Goal: Ask a question: Seek information or help from site administrators or community

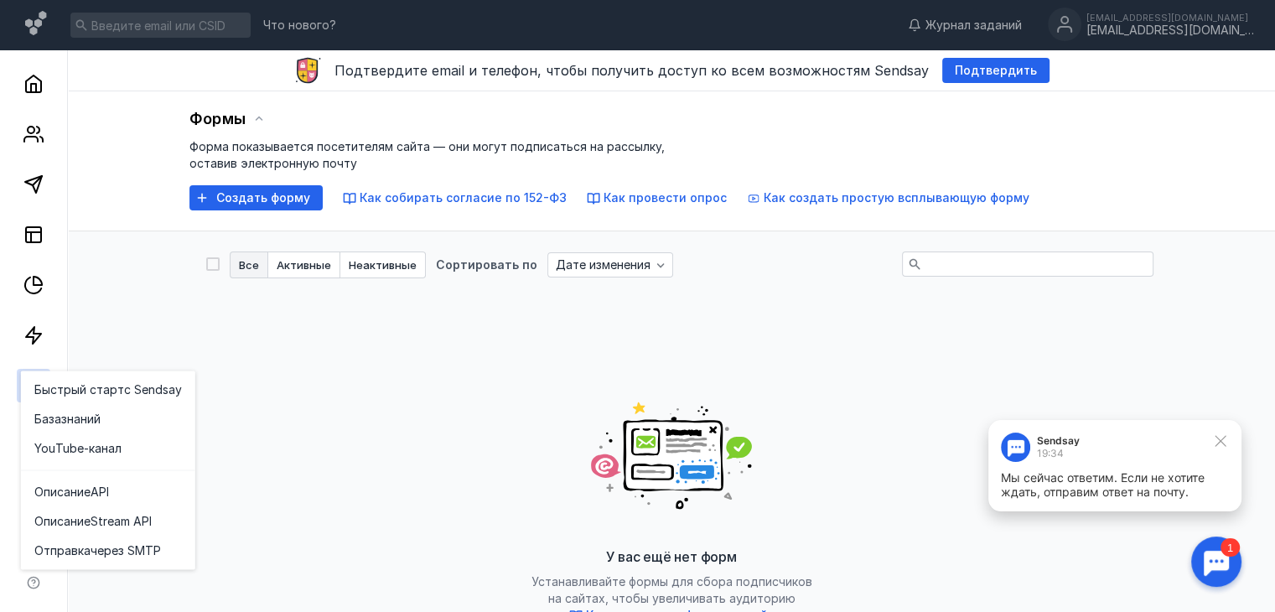
click at [1207, 557] on div at bounding box center [1216, 562] width 52 height 52
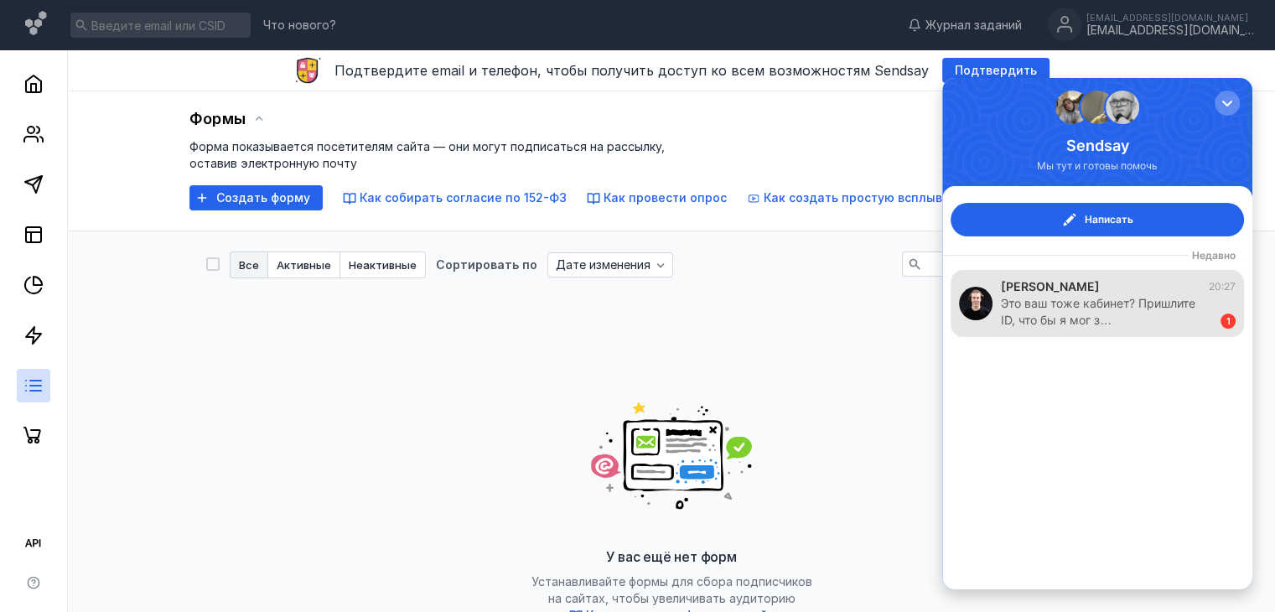
click at [1113, 306] on div "Это ваш тоже кабинет? Пришлите ID, что бы я мог з…" at bounding box center [1102, 312] width 203 height 34
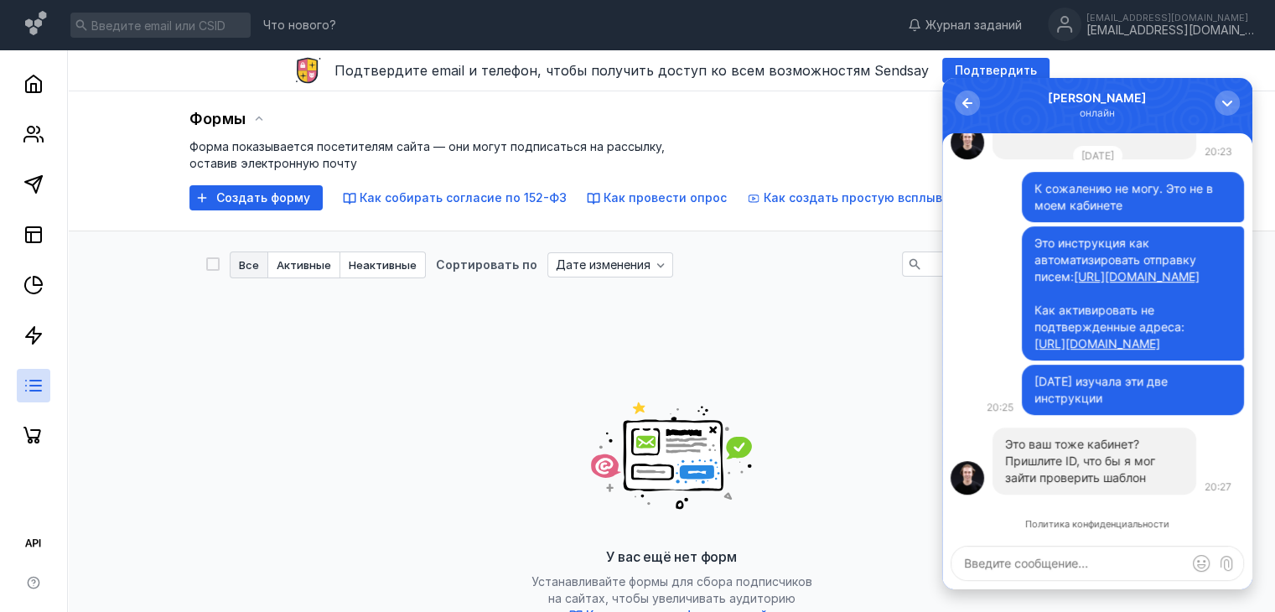
click at [1057, 475] on p "Пришлите ID, что бы я мог зайти проверить шаблон" at bounding box center [1094, 470] width 179 height 34
click at [1050, 585] on div "Политика конфиденциальности Это ваш тоже кабинет? Пришлите ID, что бы я мог зай…" at bounding box center [1097, 361] width 310 height 456
click at [1050, 579] on textarea at bounding box center [1097, 563] width 292 height 34
click at [1049, 562] on textarea "Это кабинет" at bounding box center [1097, 563] width 292 height 34
click at [1053, 564] on textarea "Это кабинет" at bounding box center [1097, 563] width 292 height 34
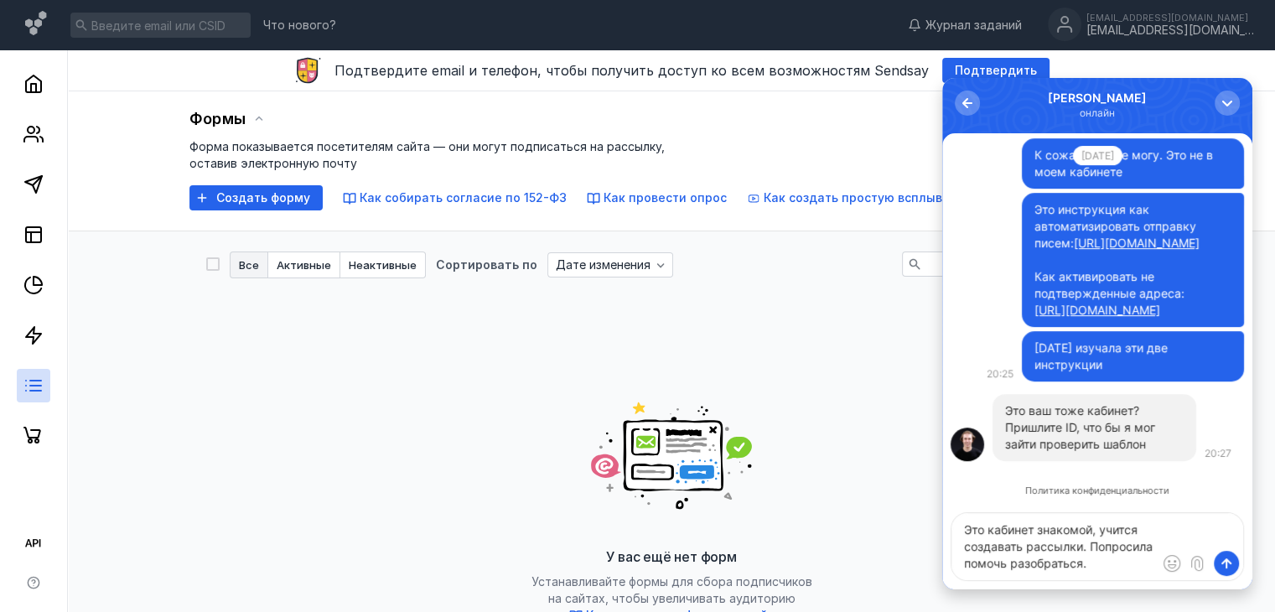
click at [1045, 563] on textarea "Это кабинет знакомой, учится создавать рассылки. Попросила помочь разобраться." at bounding box center [1097, 546] width 292 height 67
drag, startPoint x: 1050, startPoint y: 593, endPoint x: 1039, endPoint y: 537, distance: 56.4
click at [1039, 537] on textarea "Это кабинет знакомой, учится создавать рассылки. Попросила помочь разобраться." at bounding box center [1097, 546] width 292 height 67
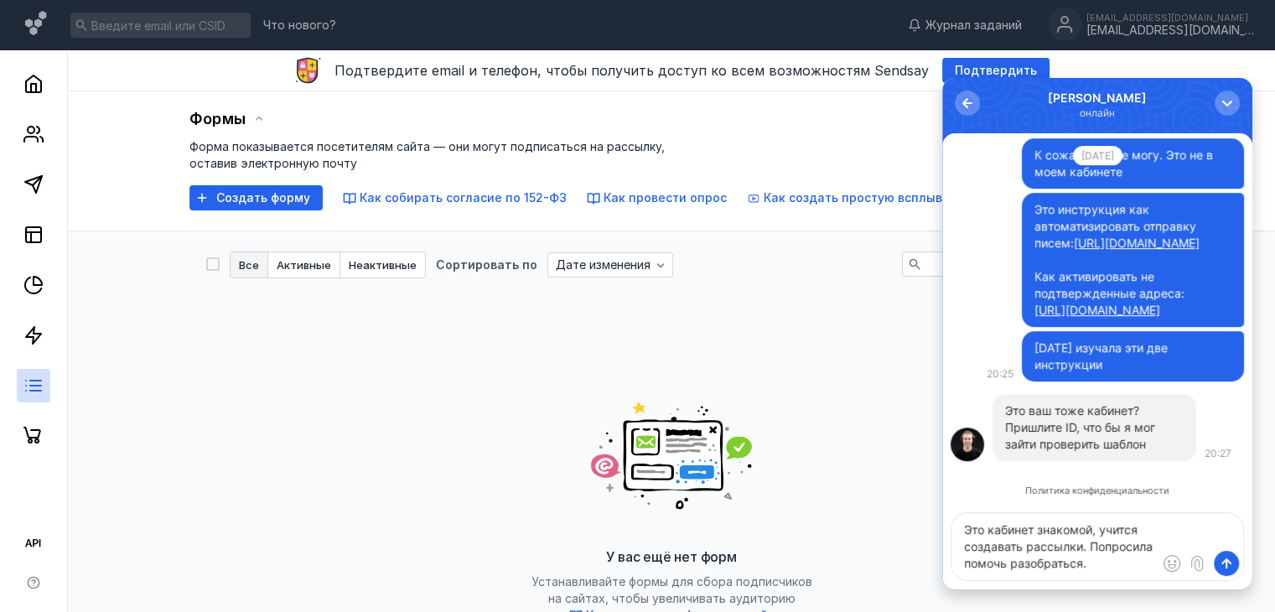
click at [1043, 536] on textarea "Это кабинет знакомой, учится создавать рассылки. Попросила помочь разобраться." at bounding box center [1097, 546] width 292 height 67
click at [1032, 534] on textarea "Это кабинет знакомой, учится создавать рассылки. Попросила помочь разобраться." at bounding box center [1097, 546] width 292 height 67
click at [1036, 535] on textarea "Это кабинет знакомой, учится создавать рассылки. Попросила помочь разобраться." at bounding box center [1097, 546] width 292 height 67
drag, startPoint x: 1039, startPoint y: 537, endPoint x: 1090, endPoint y: 531, distance: 51.6
drag, startPoint x: 1047, startPoint y: 528, endPoint x: 1088, endPoint y: 532, distance: 41.3
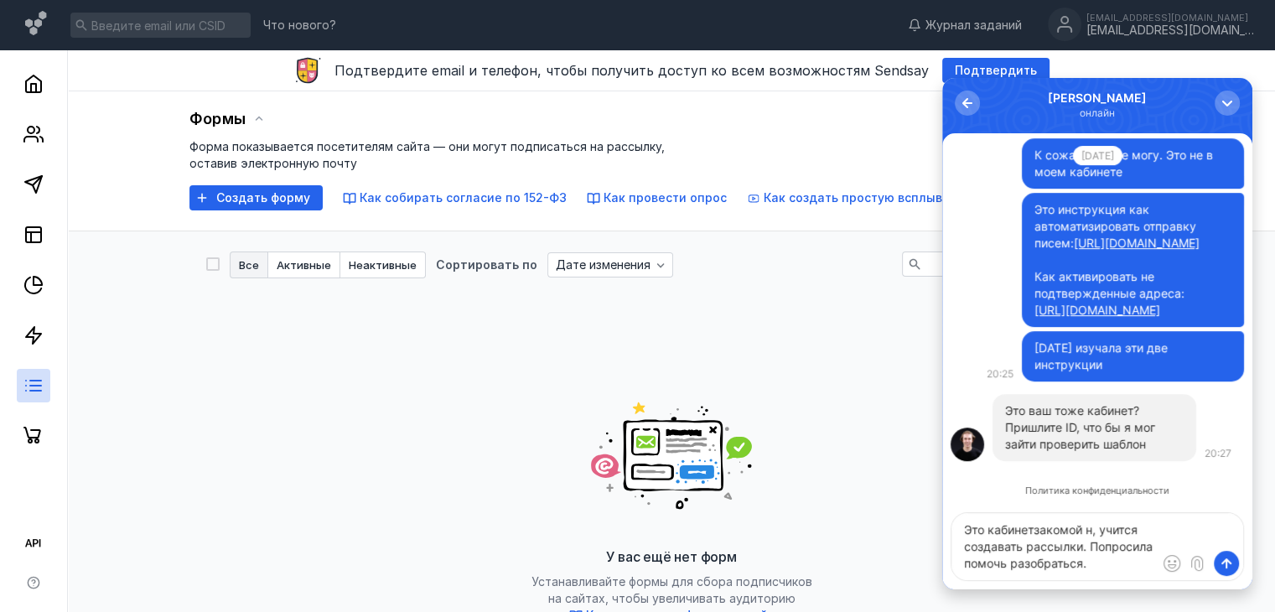
click at [1019, 533] on textarea "Это кабинетзакомой н, учится создавать рассылки. Попросила помочь разобраться." at bounding box center [1097, 546] width 292 height 67
click at [1034, 533] on textarea "Это кабинетзакомой н, учится создавать рассылки. Попросила помочь разобраться." at bounding box center [1097, 546] width 292 height 67
click at [1036, 532] on textarea "Это кабинетзакомой н, учится создавать рассылки. Попросила помочь разобраться." at bounding box center [1097, 546] width 292 height 67
click at [1039, 531] on textarea "Это кабинетзакомой н, учится создавать рассылки. Попросила помочь разобраться." at bounding box center [1097, 546] width 292 height 67
click at [1039, 531] on textarea "Это кабинетакомой н, учится создавать рассылки. Попросила помочь разобраться." at bounding box center [1097, 546] width 292 height 67
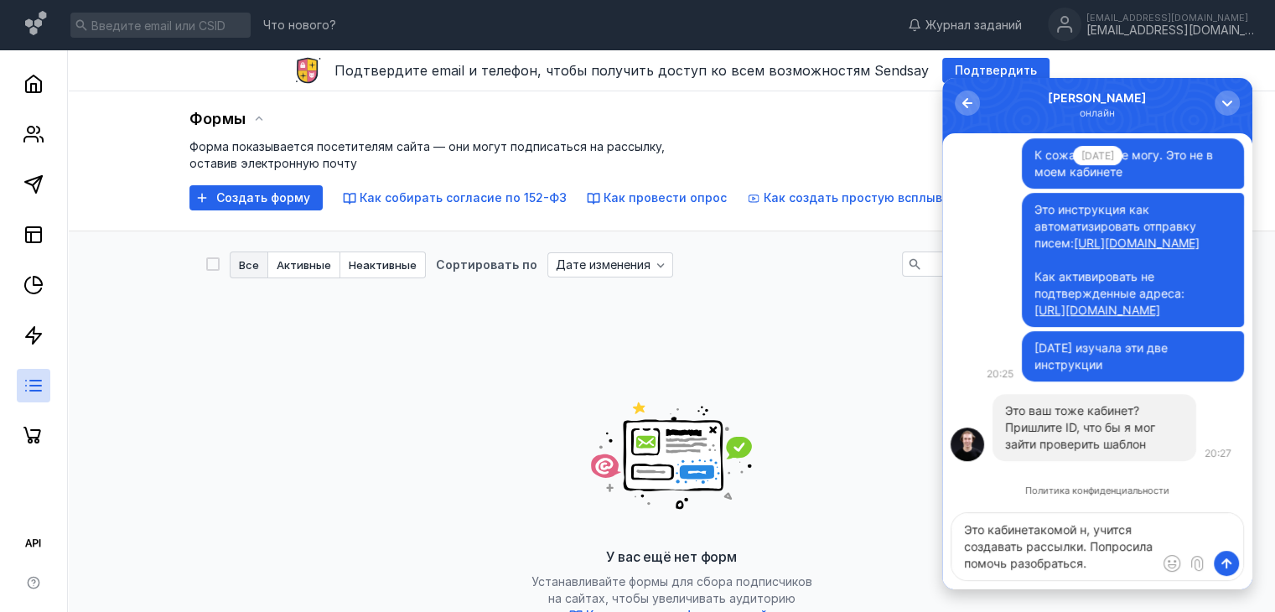
click at [1039, 531] on textarea "Это кабинетакомой н, учится создавать рассылки. Попросила помочь разобраться." at bounding box center [1097, 546] width 292 height 67
click at [1043, 546] on textarea "Это кабинетакомой н, учится создавать рассылки. Попросила помочь разобраться." at bounding box center [1097, 546] width 292 height 67
drag, startPoint x: 1059, startPoint y: 531, endPoint x: 1033, endPoint y: 530, distance: 26.0
click at [1033, 530] on textarea "Это кабинетакомой н, учится создавать рассылки. Попросила помочь разобраться." at bounding box center [1097, 546] width 292 height 67
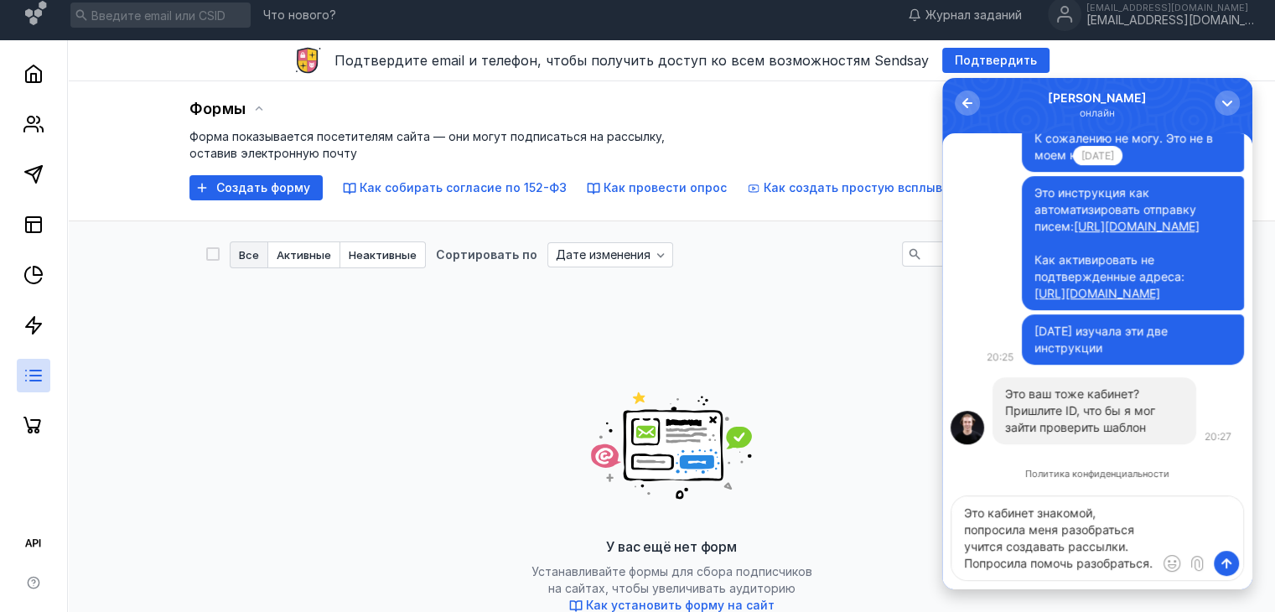
scroll to position [9, 0]
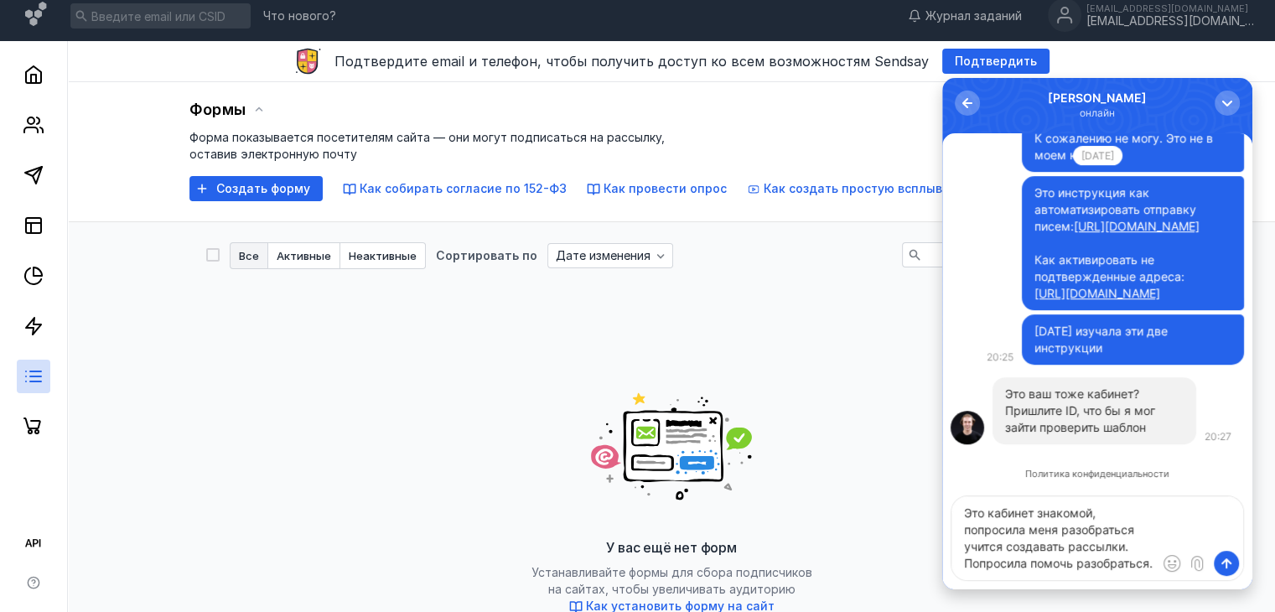
drag, startPoint x: 1002, startPoint y: 541, endPoint x: 1059, endPoint y: 548, distance: 57.5
click at [1027, 554] on textarea "Это кабинет знакомой, попросила меня разобраться учится создавать рассылки. Поп…" at bounding box center [1097, 538] width 292 height 84
click at [1133, 532] on textarea "Это кабинет знакомой, попросила меня разобраться учится создавать рассылки. Поп…" at bounding box center [1097, 538] width 292 height 84
click at [1006, 544] on textarea "Это кабинет знакомой, попросила меня разобраться, учится создавать рассылки. По…" at bounding box center [1097, 538] width 292 height 84
click at [1083, 546] on textarea "Это кабинет знакомой, попросила меня разобраться, учится на каком-то курсоздава…" at bounding box center [1097, 538] width 292 height 84
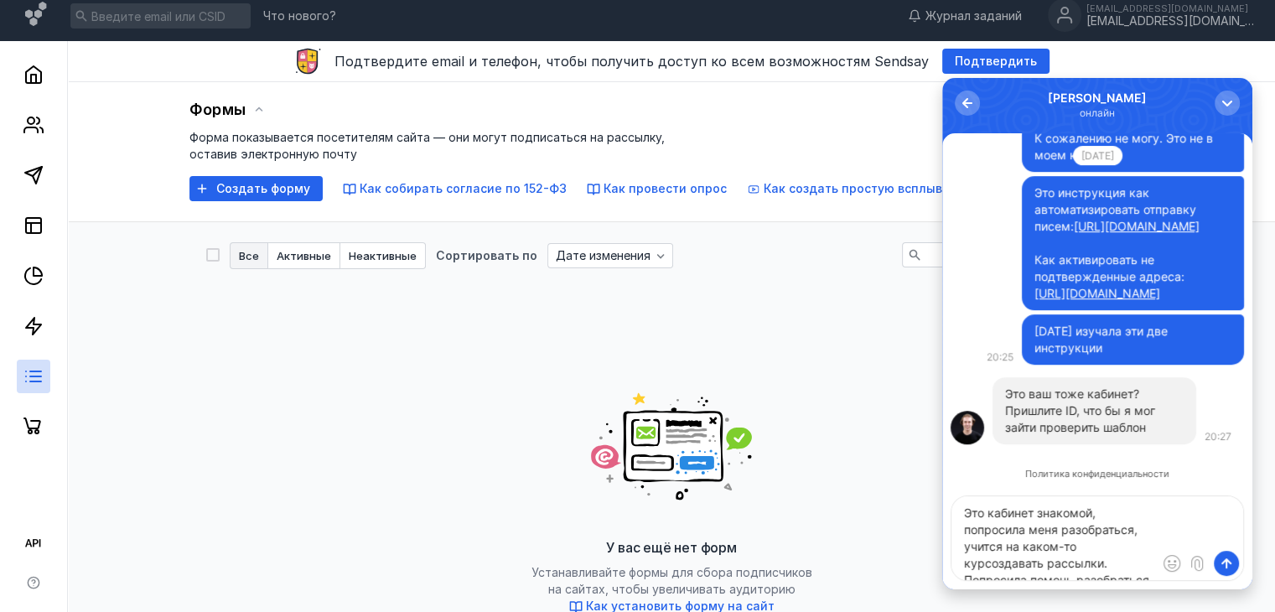
click at [992, 564] on textarea "Это кабинет знакомой, попросила меня разобраться, учится на каком-то курсоздава…" at bounding box center [1097, 538] width 292 height 84
click at [966, 566] on textarea "Это кабинет знакомой, попросила меня разобраться, учится на каком-то курсе здав…" at bounding box center [1097, 538] width 292 height 84
click at [963, 566] on textarea "Это кабинет знакомой, попросила меня разобраться, учится на каком-то курсе здав…" at bounding box center [1097, 538] width 292 height 84
click at [1103, 552] on textarea "Это кабинет знакомой, попросила меня разобраться, учится на каком-то курсе созд…" at bounding box center [1097, 538] width 292 height 84
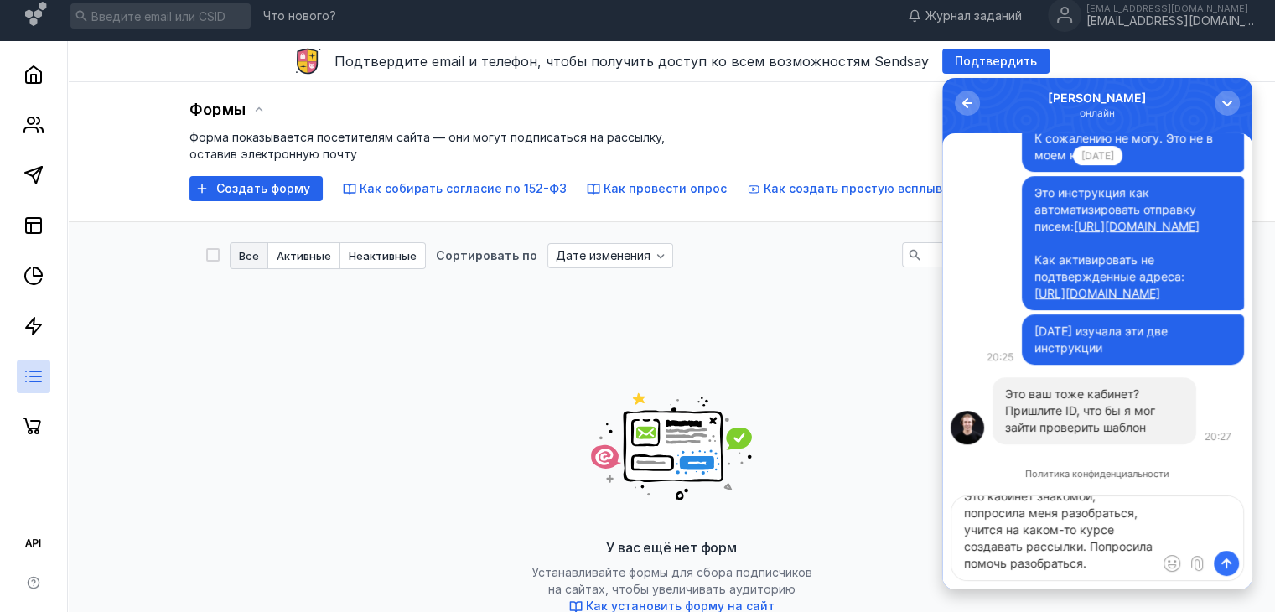
type textarea "Это кабинет знакомой, попросила меня разобраться, учится на каком-то курсе созд…"
click at [1224, 566] on span "submit" at bounding box center [1226, 563] width 17 height 17
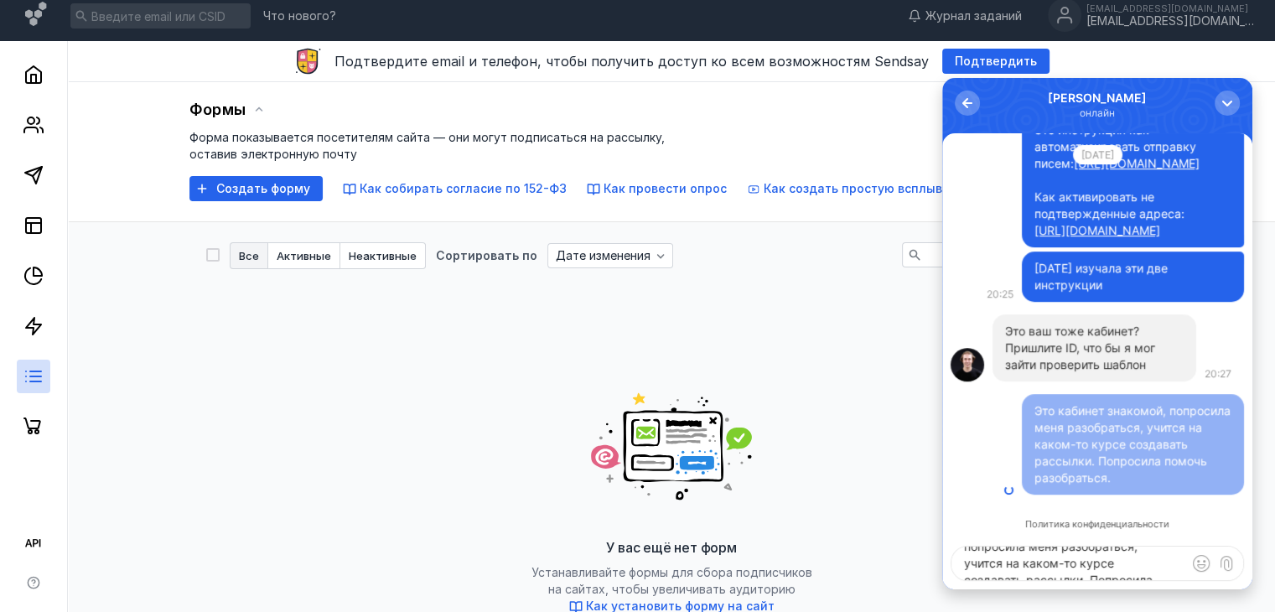
scroll to position [0, 0]
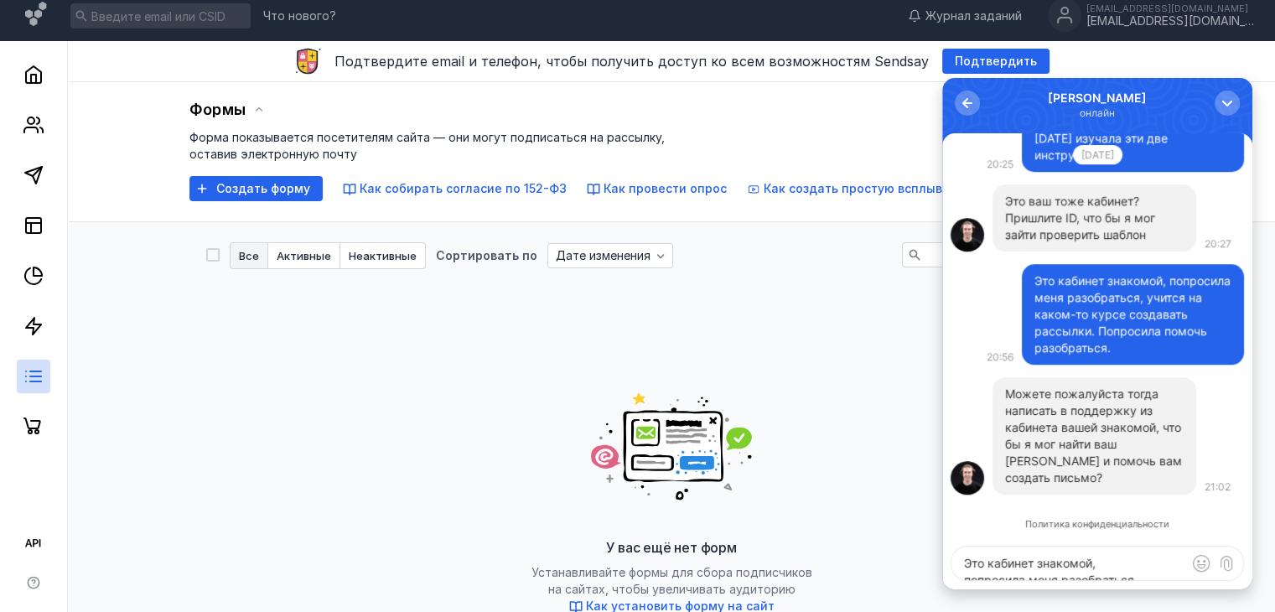
click at [1113, 570] on textarea "Это кабинет знакомой, попросила меня разобраться, учится на каком-то курсе созд…" at bounding box center [1097, 563] width 292 height 34
type textarea "Хорошо"
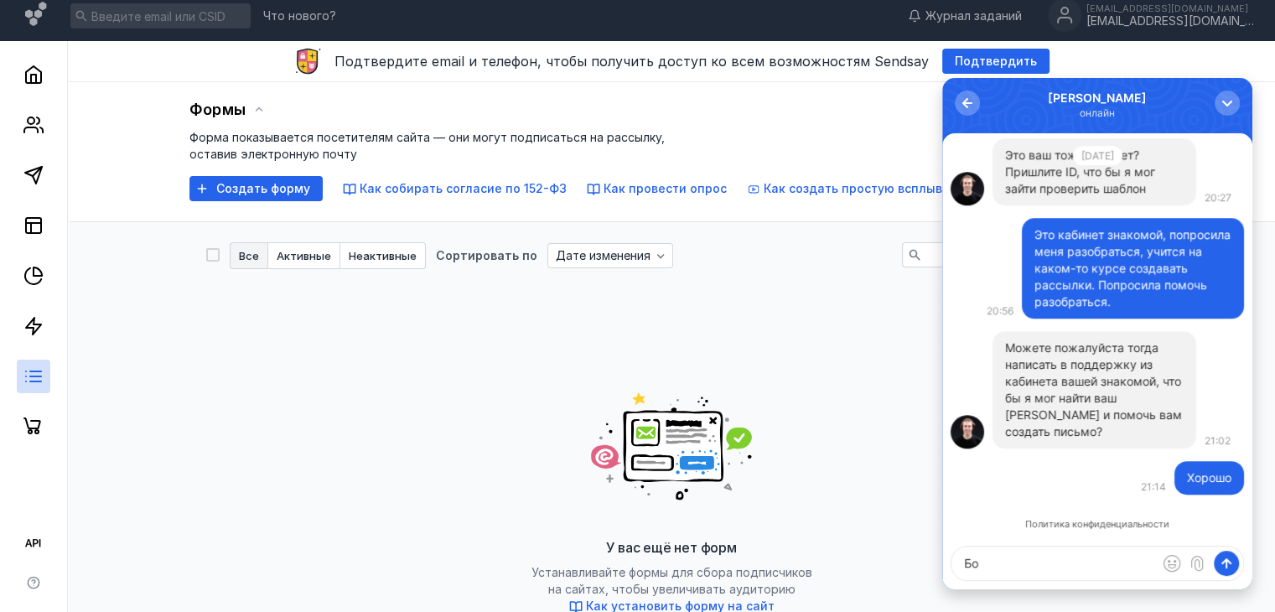
type textarea "Б"
type textarea "Просто она боится блокировки"
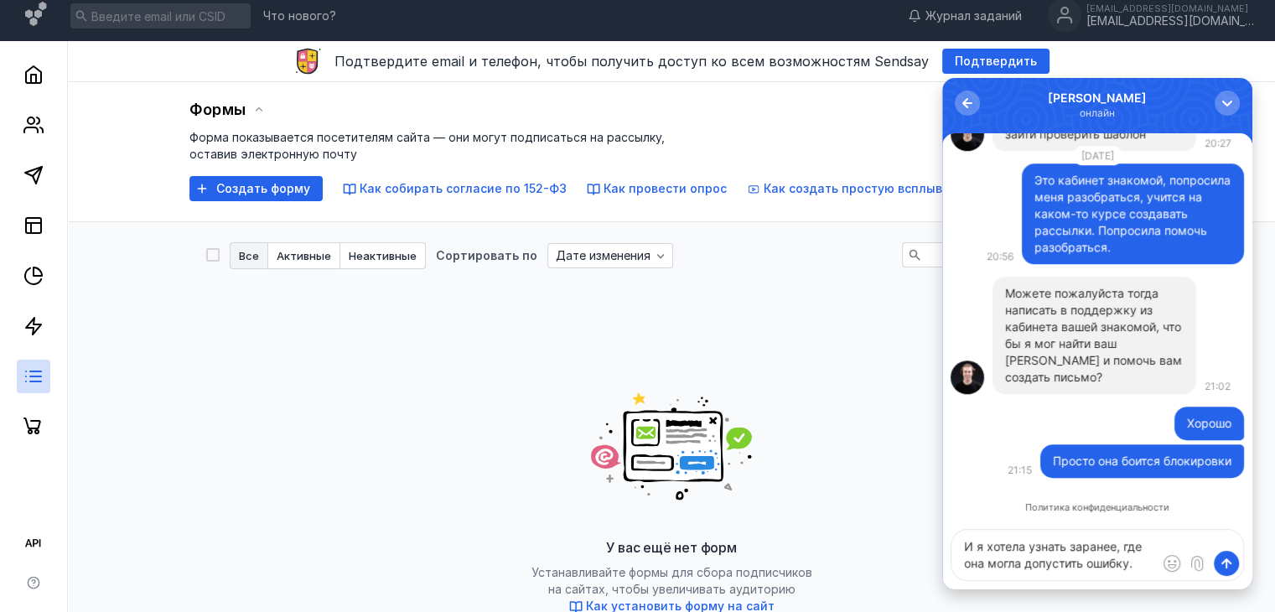
type textarea "И я хотела узнать заранее, где она могла допустить ошибку."
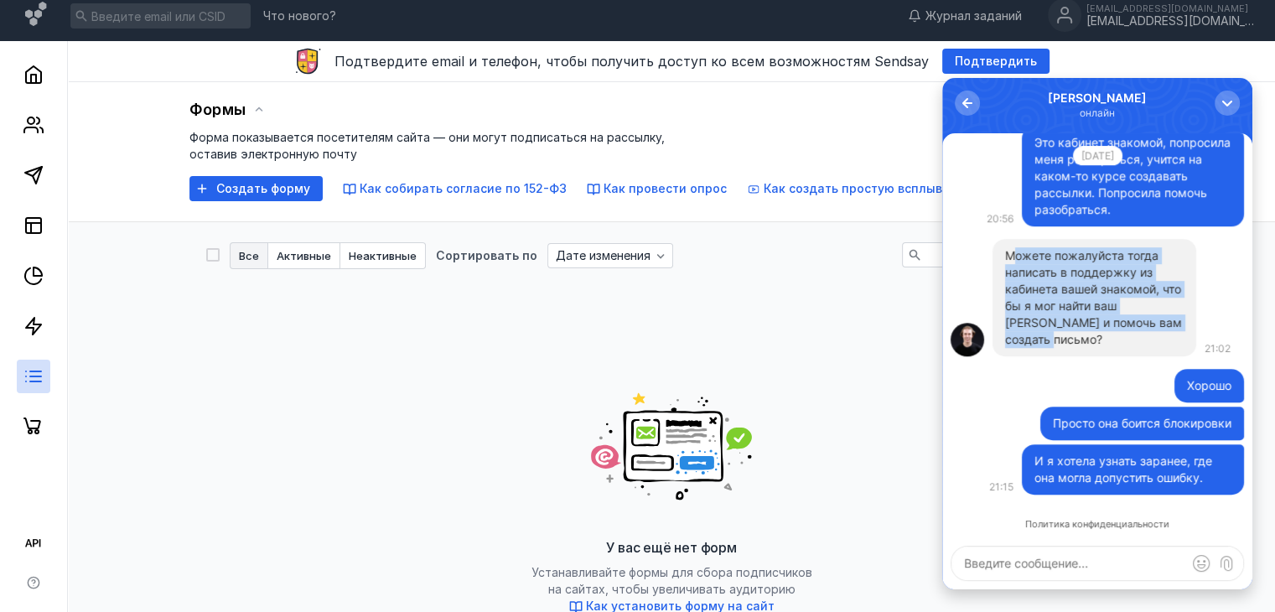
drag, startPoint x: 1187, startPoint y: 340, endPoint x: 1010, endPoint y: 270, distance: 190.3
click at [1010, 270] on div "Можете пожалуйста тогда написать в поддержку из кабинета вашей знакомой, что бы…" at bounding box center [1094, 297] width 204 height 117
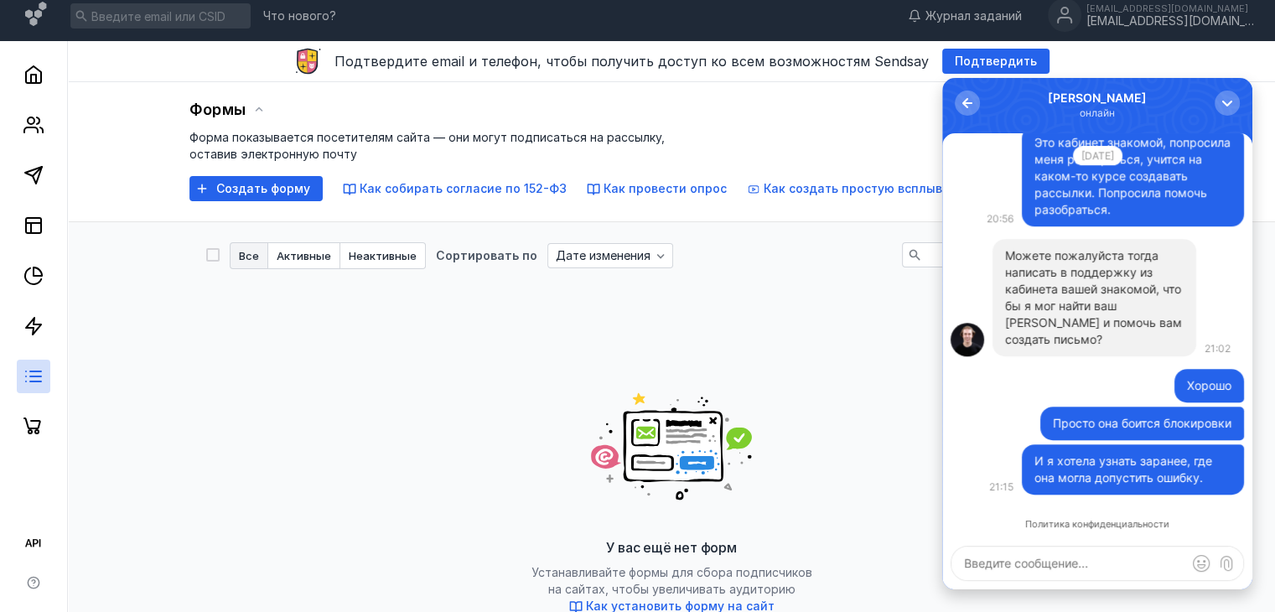
click div "Хорошо Просто она боится блокировки И я хотела узнать заранее, где она могла до…"
click at [47, 113] on link at bounding box center [34, 125] width 34 height 34
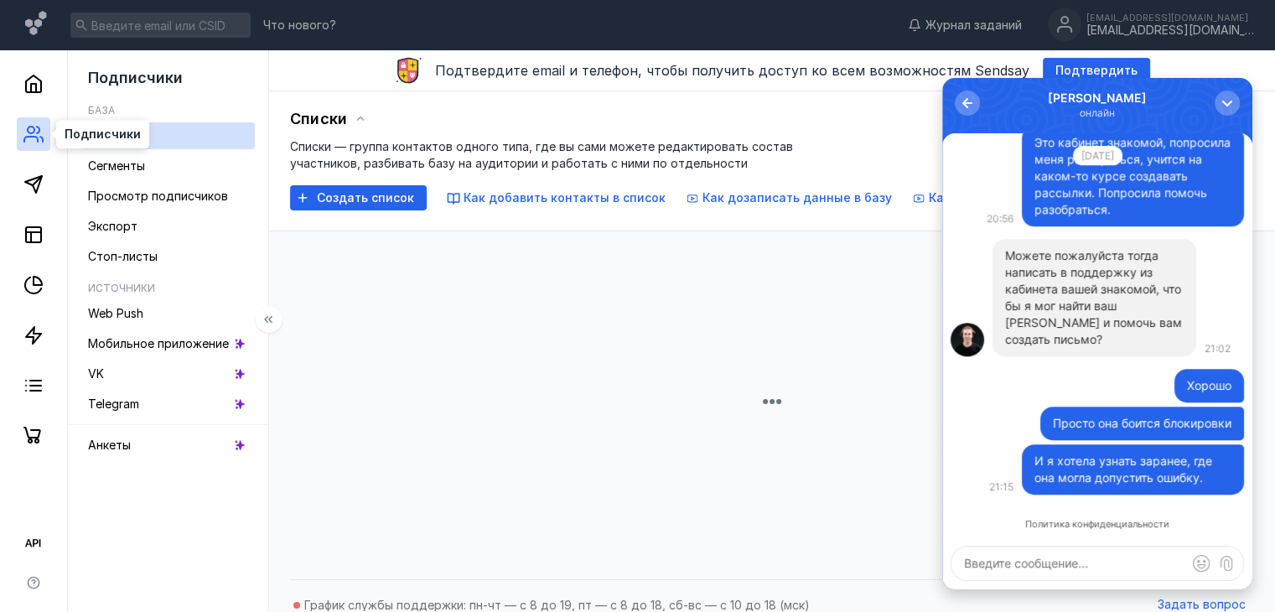
click at [34, 124] on icon at bounding box center [33, 134] width 20 height 20
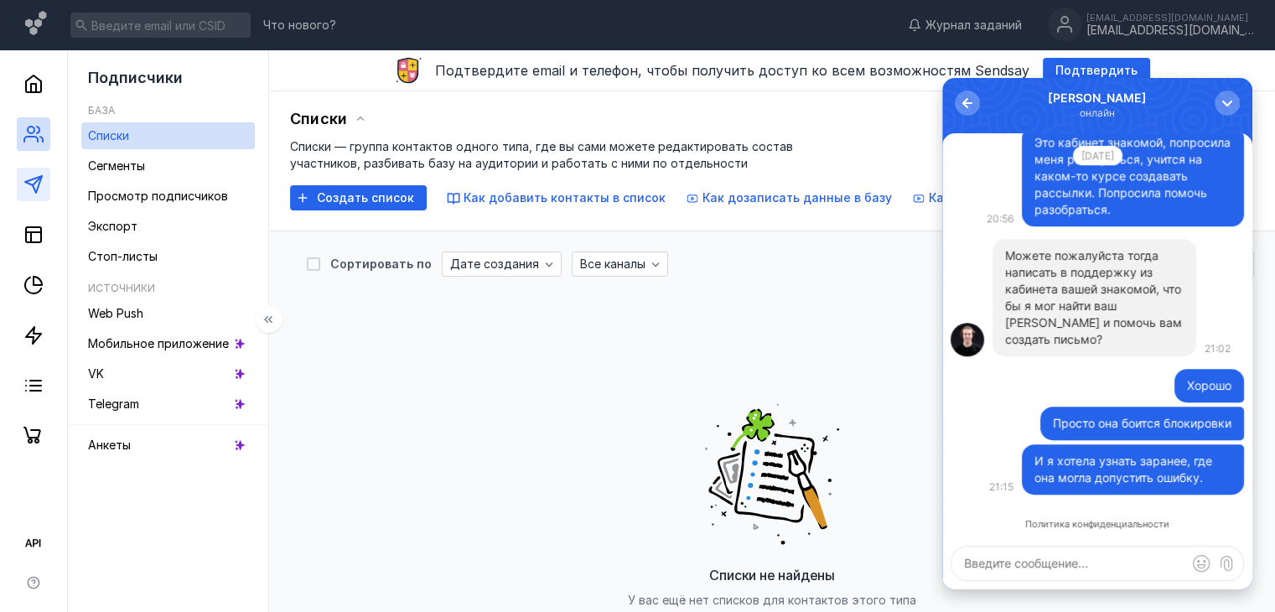
click at [44, 184] on link at bounding box center [34, 185] width 34 height 34
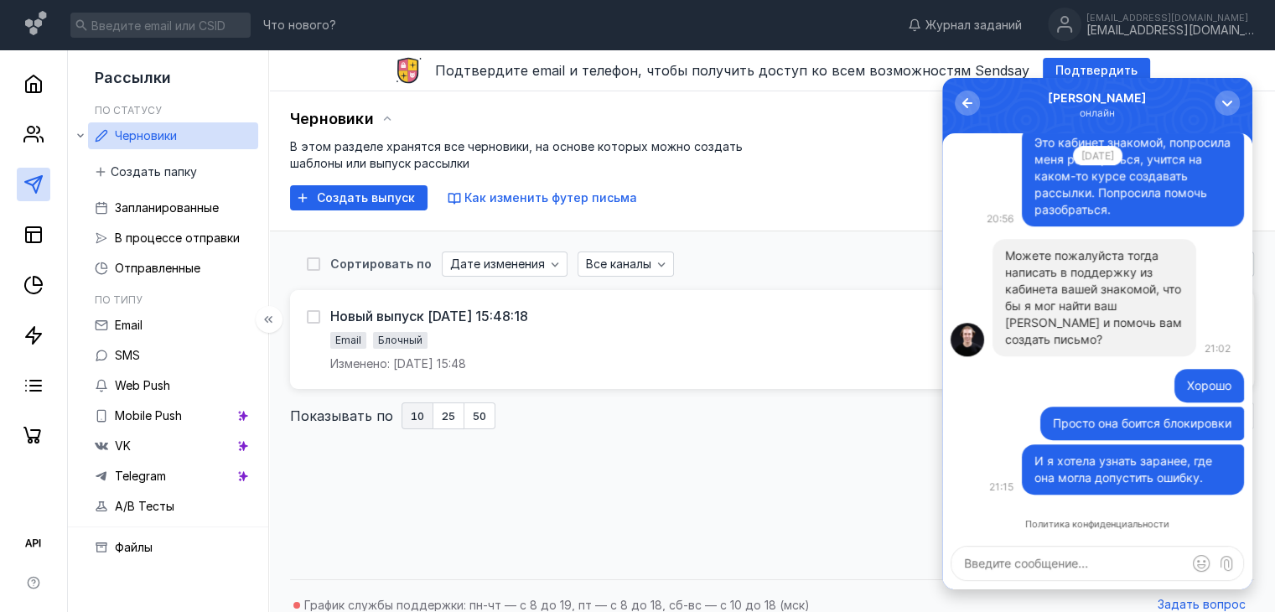
click at [51, 140] on div at bounding box center [33, 251] width 67 height 402
click at [39, 132] on icon at bounding box center [38, 130] width 3 height 7
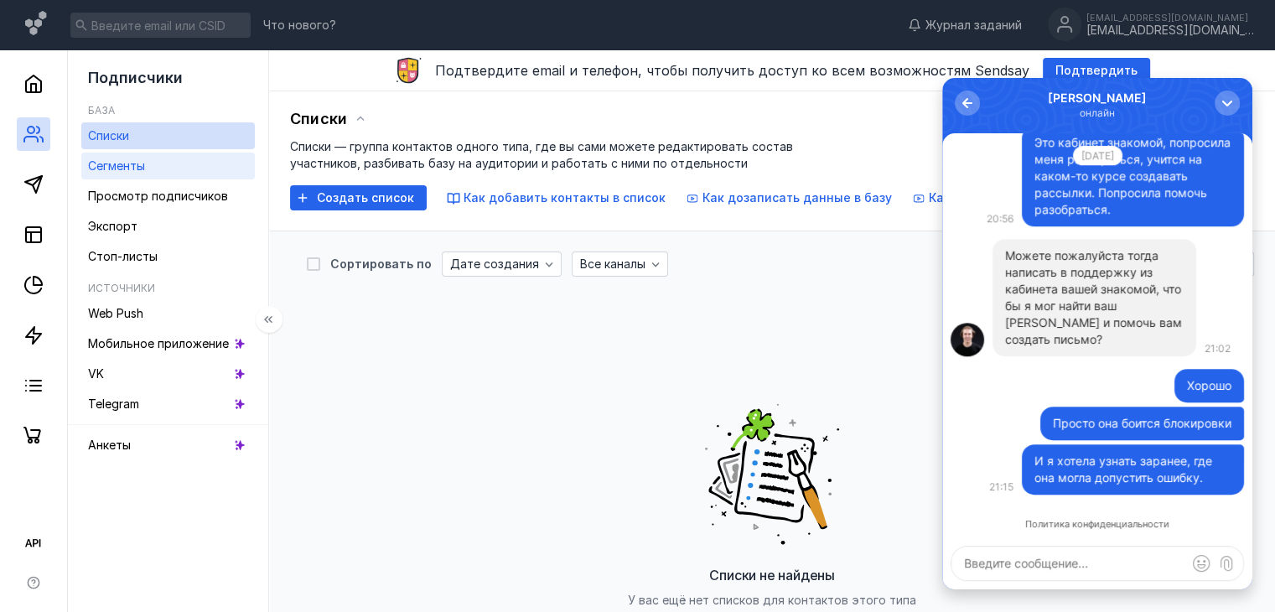
click at [106, 168] on span "Сегменты" at bounding box center [116, 165] width 57 height 14
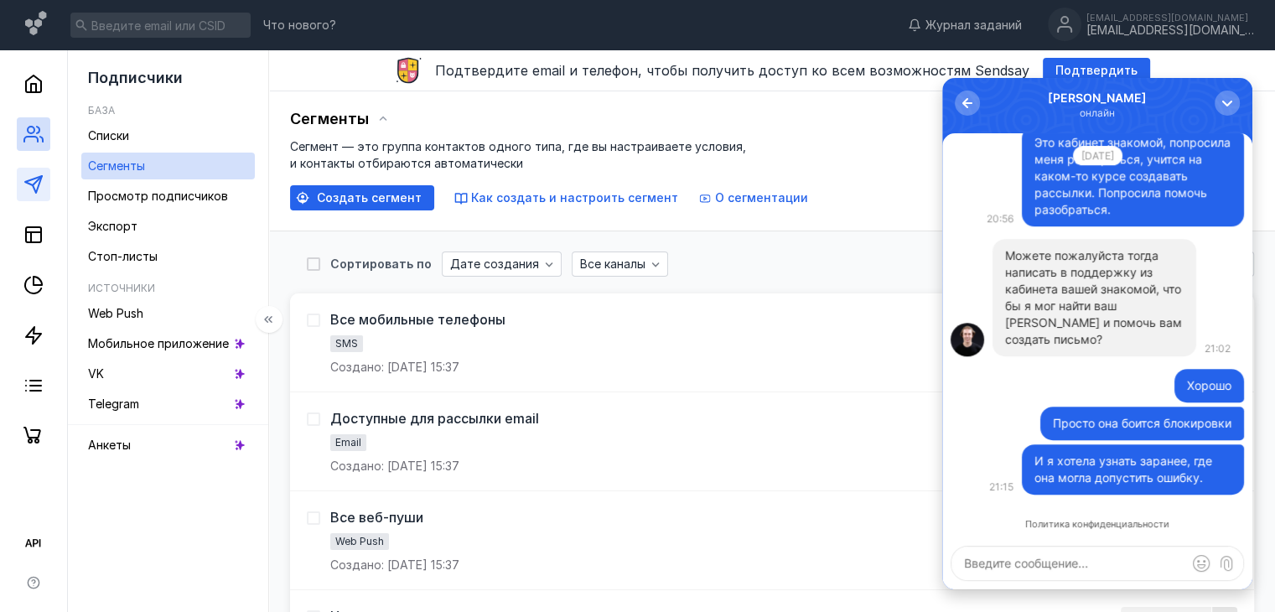
click at [46, 182] on link at bounding box center [34, 185] width 34 height 34
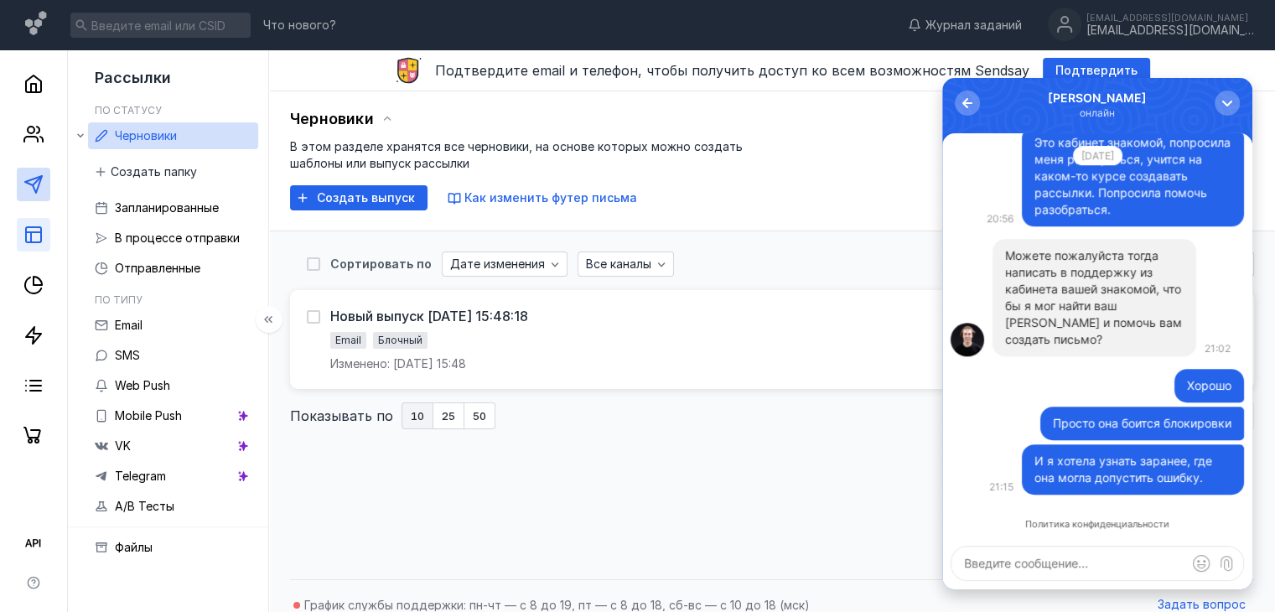
click at [44, 232] on link at bounding box center [34, 235] width 34 height 34
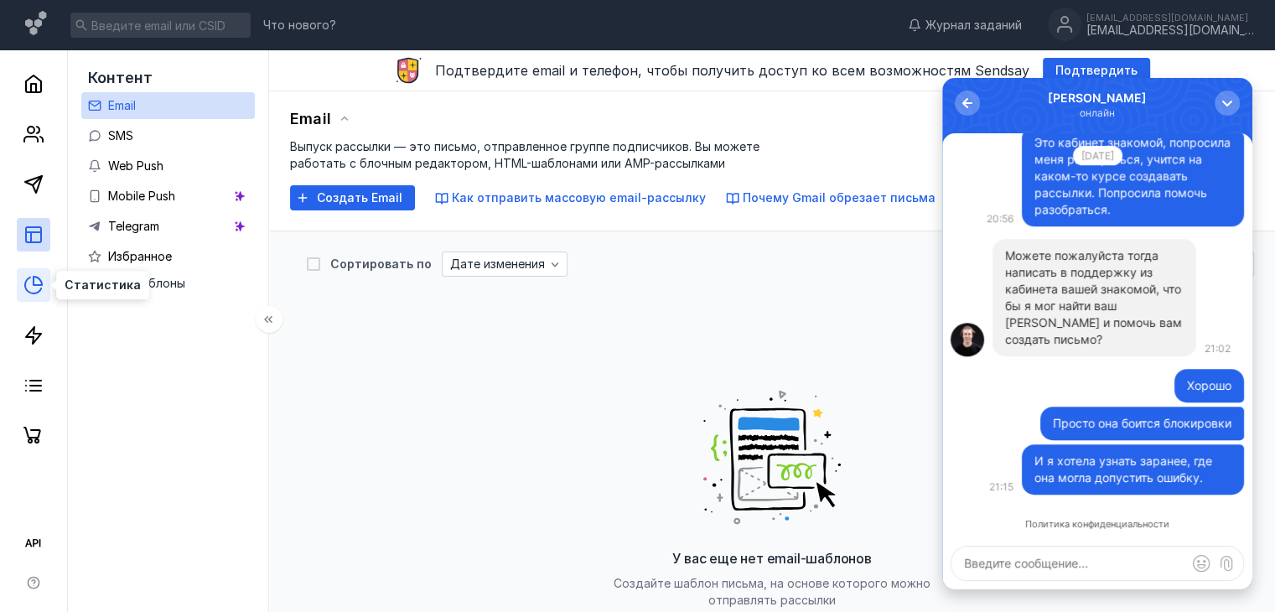
click at [43, 297] on link at bounding box center [34, 285] width 34 height 34
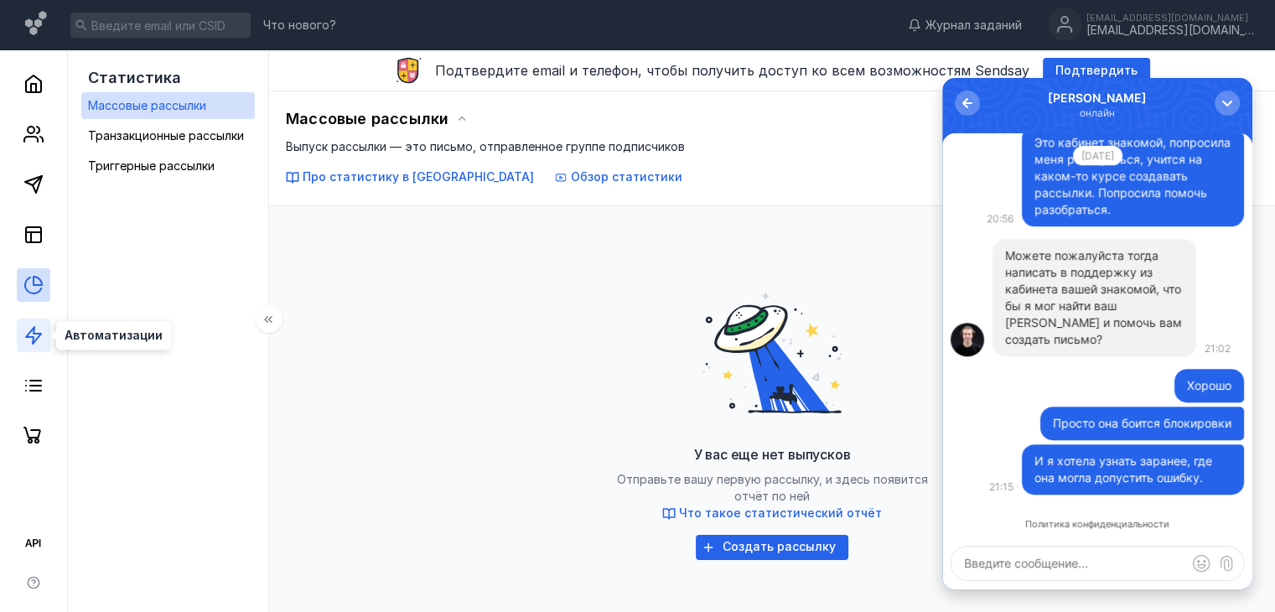
click at [39, 337] on icon at bounding box center [33, 335] width 20 height 20
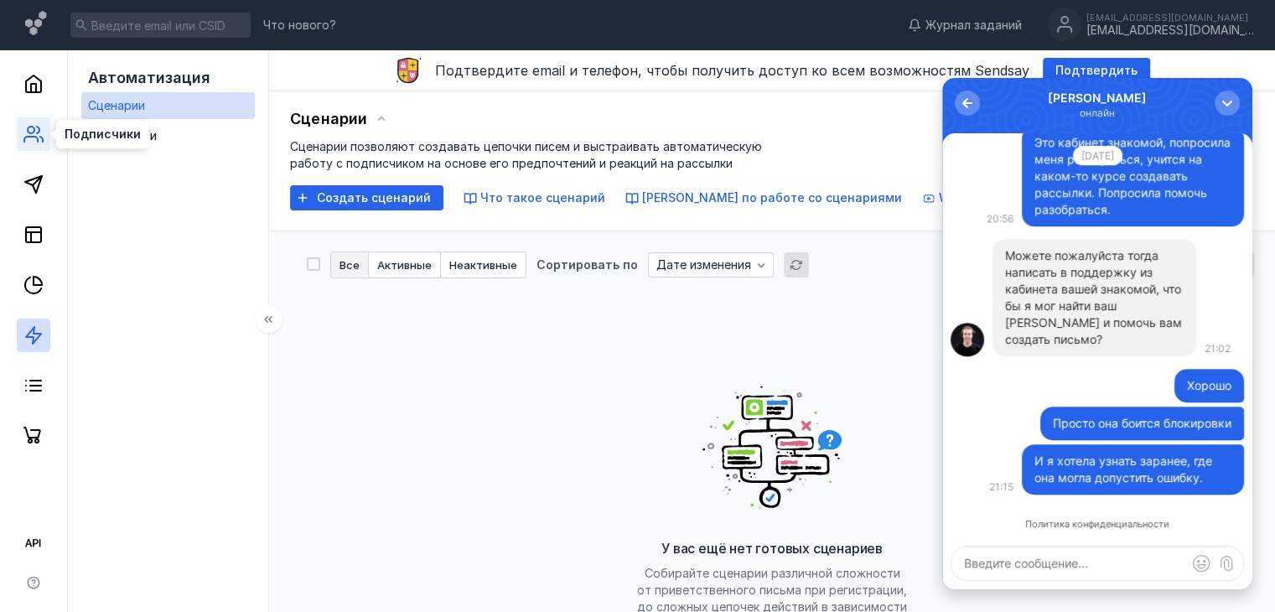
click at [25, 142] on icon at bounding box center [33, 134] width 20 height 20
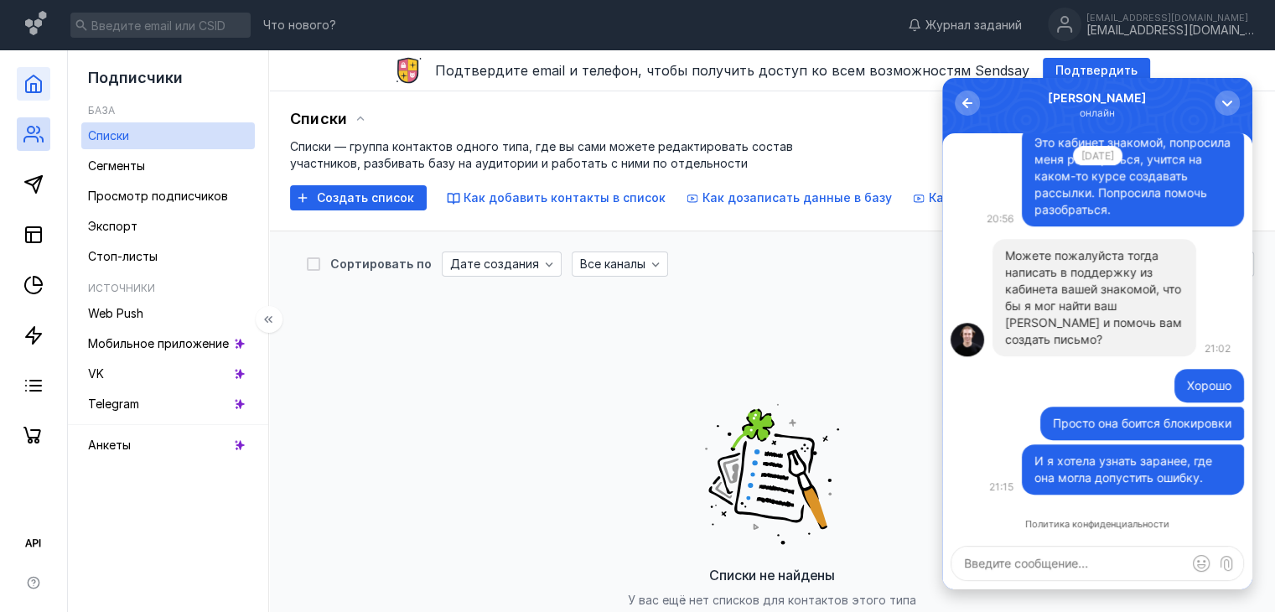
click at [33, 96] on link at bounding box center [34, 84] width 34 height 34
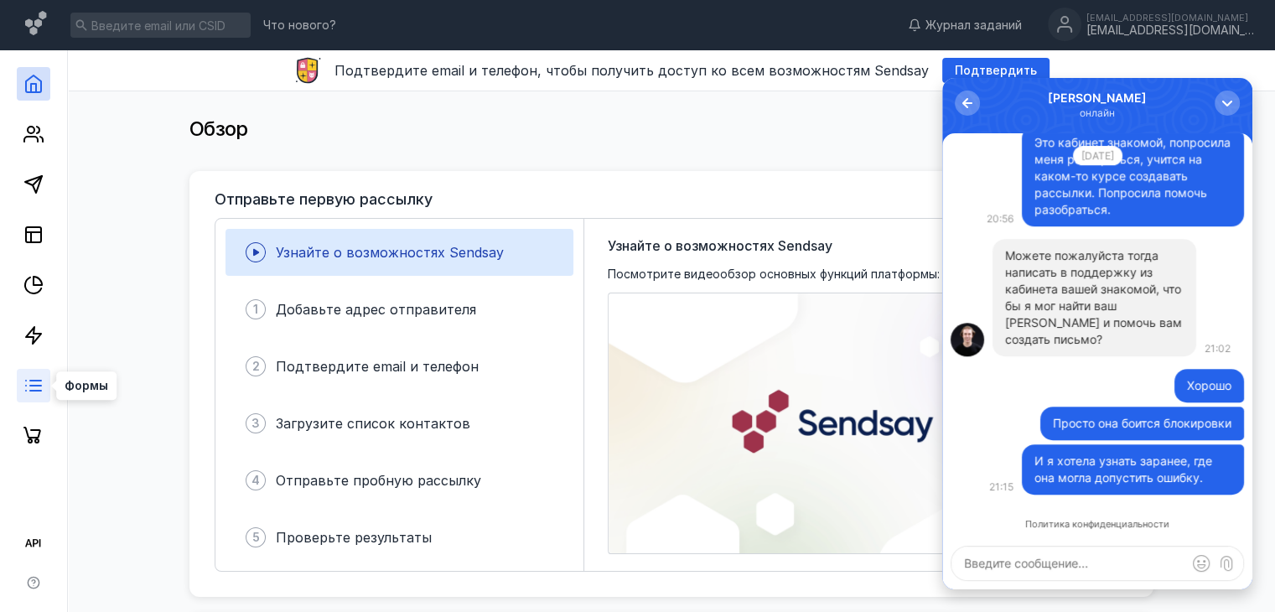
click at [38, 386] on line at bounding box center [35, 386] width 11 height 0
